Goal: Information Seeking & Learning: Learn about a topic

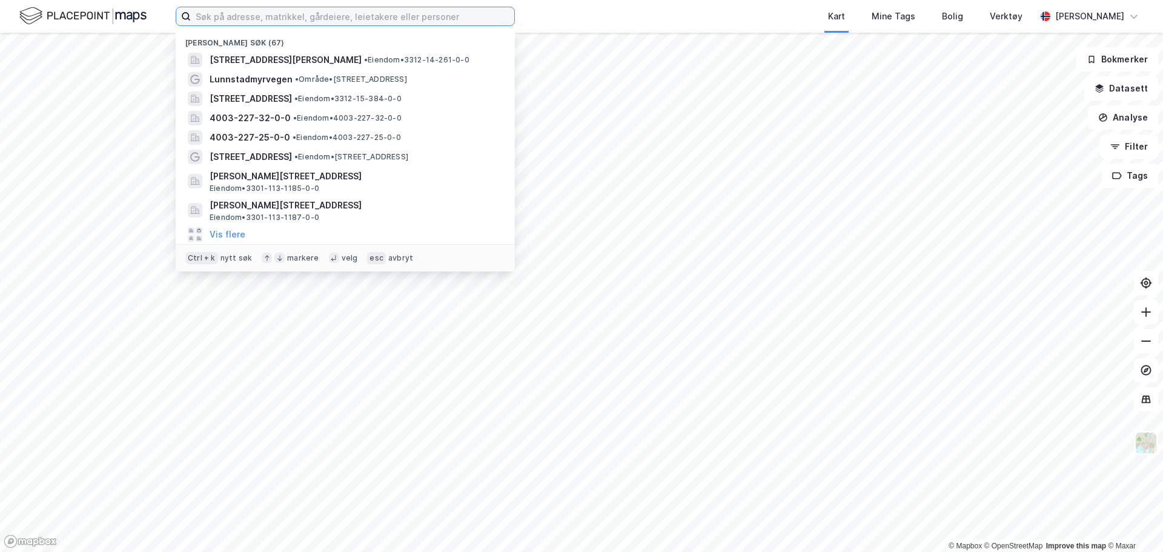
click at [227, 22] on input at bounding box center [352, 16] width 323 height 18
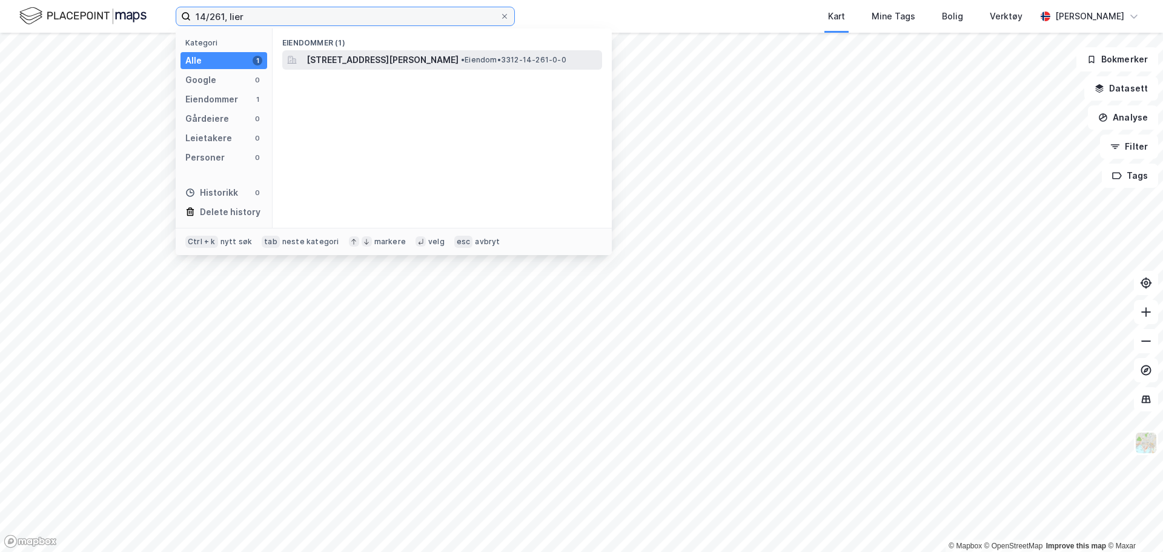
type input "14/261, lier"
